Goal: Information Seeking & Learning: Find contact information

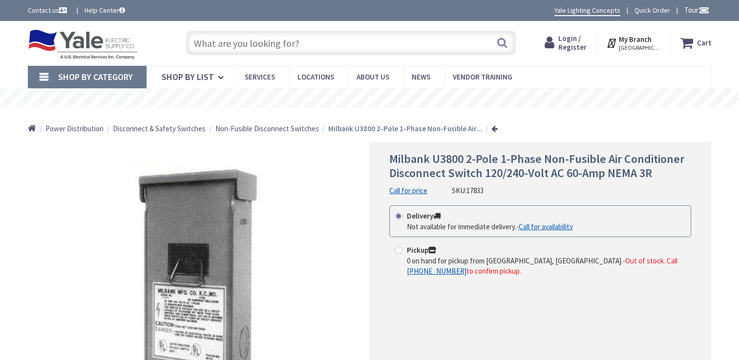
type input "[GEOGRAPHIC_DATA], [GEOGRAPHIC_DATA]"
click at [558, 228] on link "Call for availability" at bounding box center [546, 227] width 54 height 10
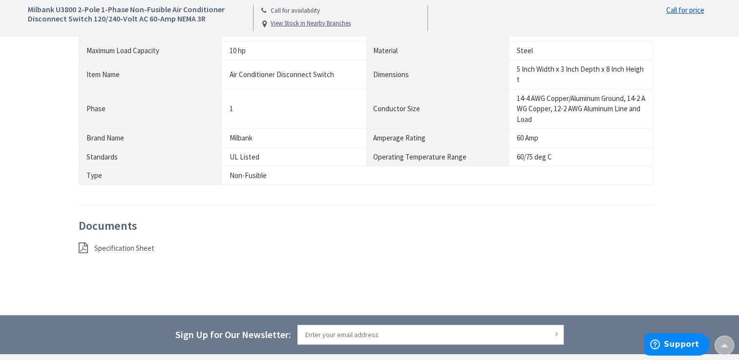
scroll to position [637, 0]
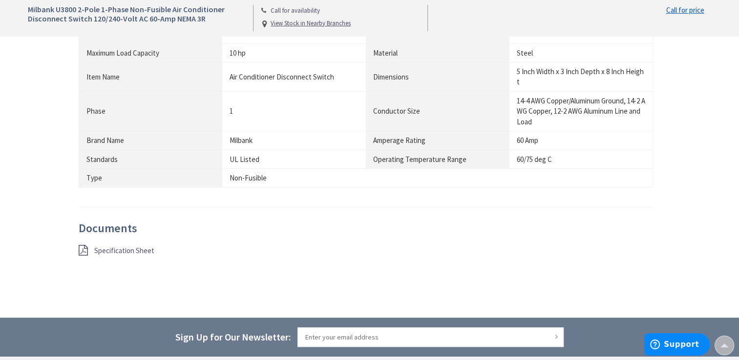
click at [122, 251] on span "Specification Sheet" at bounding box center [124, 250] width 60 height 9
